Goal: Navigation & Orientation: Go to known website

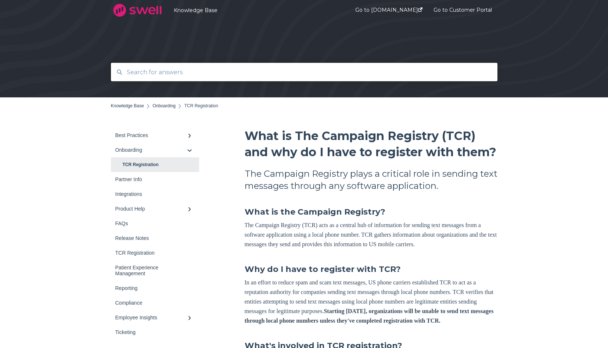
click at [148, 11] on img at bounding box center [137, 10] width 53 height 18
click at [388, 7] on link "Go to [DOMAIN_NAME]" at bounding box center [388, 10] width 67 height 28
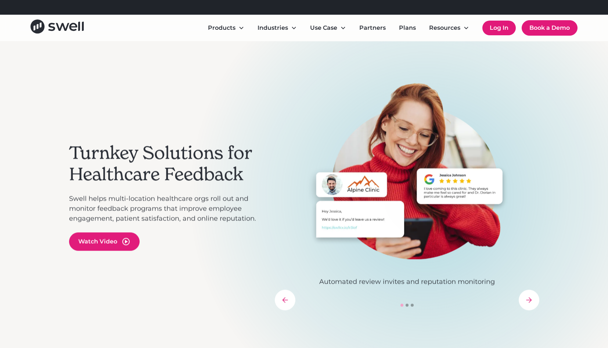
click at [499, 24] on link "Log In" at bounding box center [499, 28] width 33 height 15
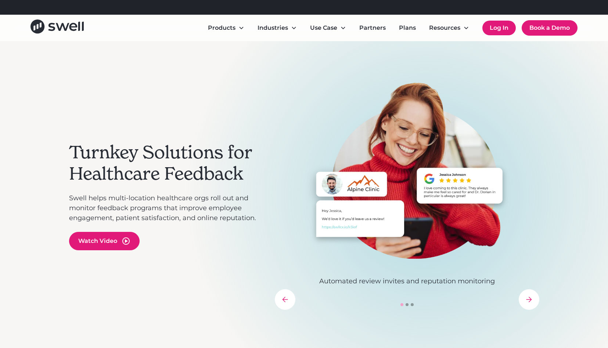
click at [504, 29] on link "Log In" at bounding box center [499, 28] width 33 height 15
